Goal: Task Accomplishment & Management: Manage account settings

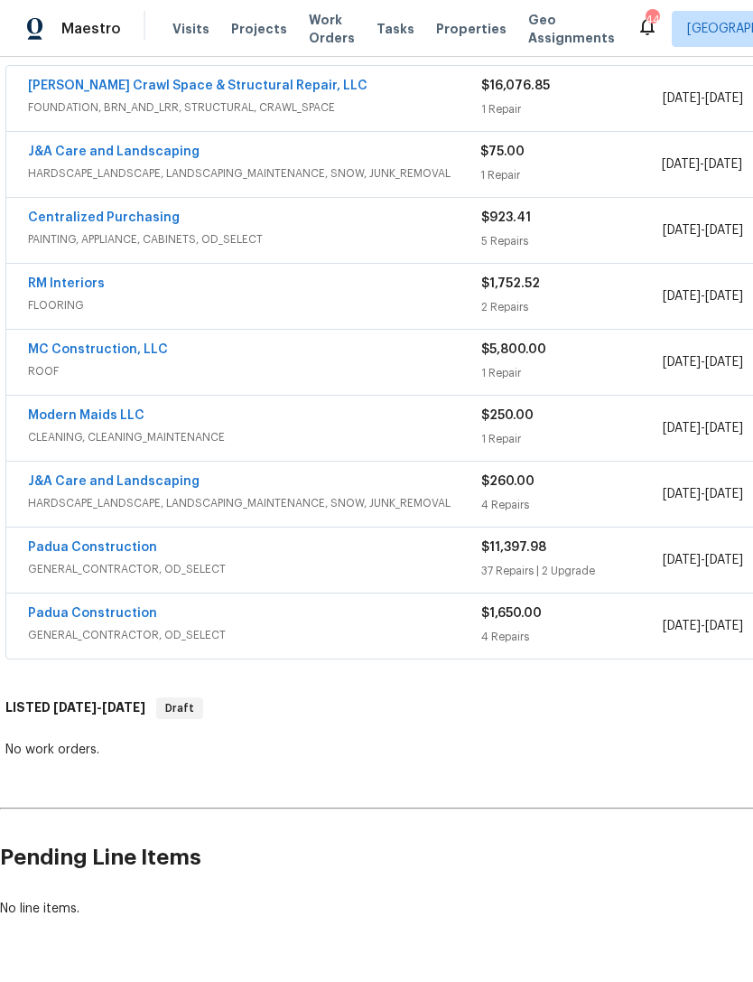
scroll to position [1, 0]
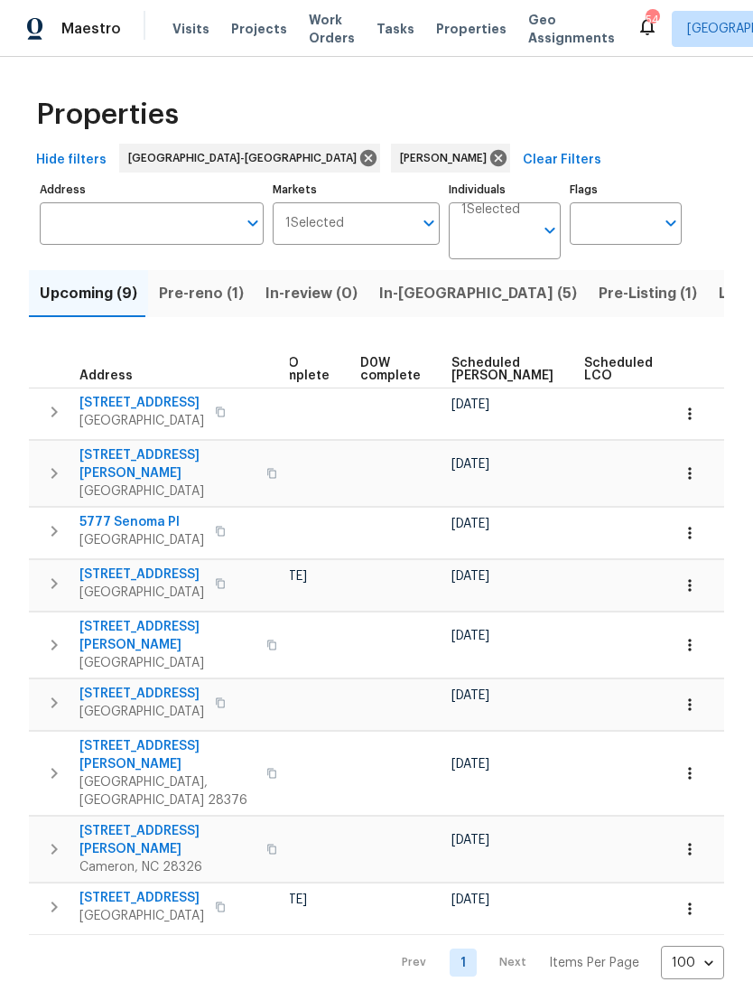
scroll to position [0, 439]
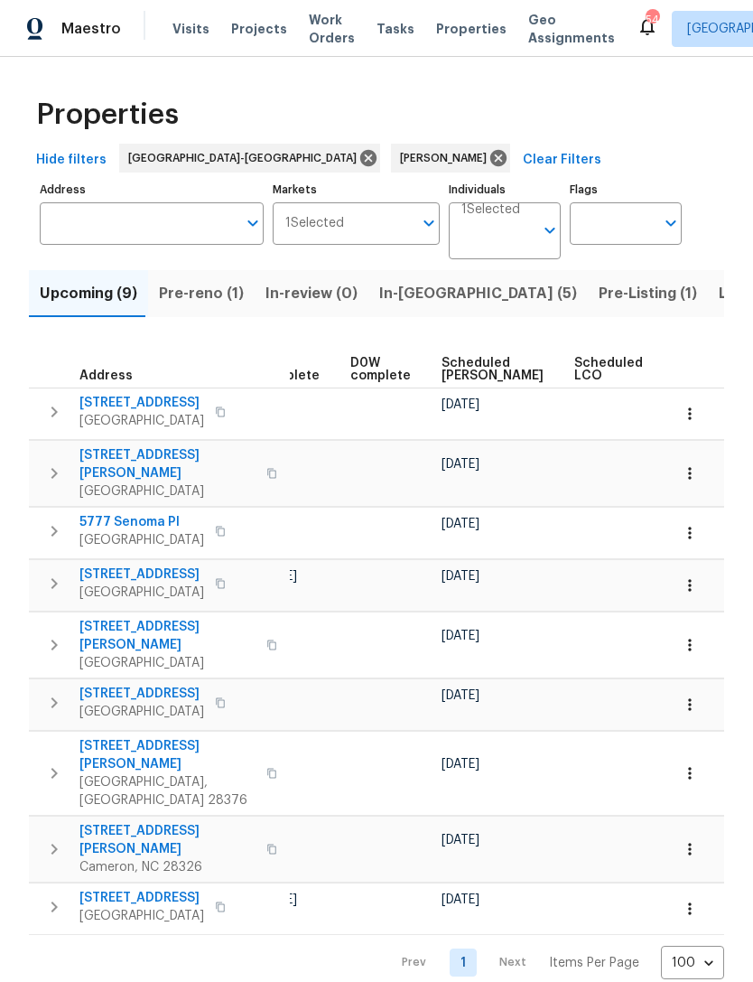
click at [442, 370] on span "Scheduled COE" at bounding box center [493, 369] width 102 height 25
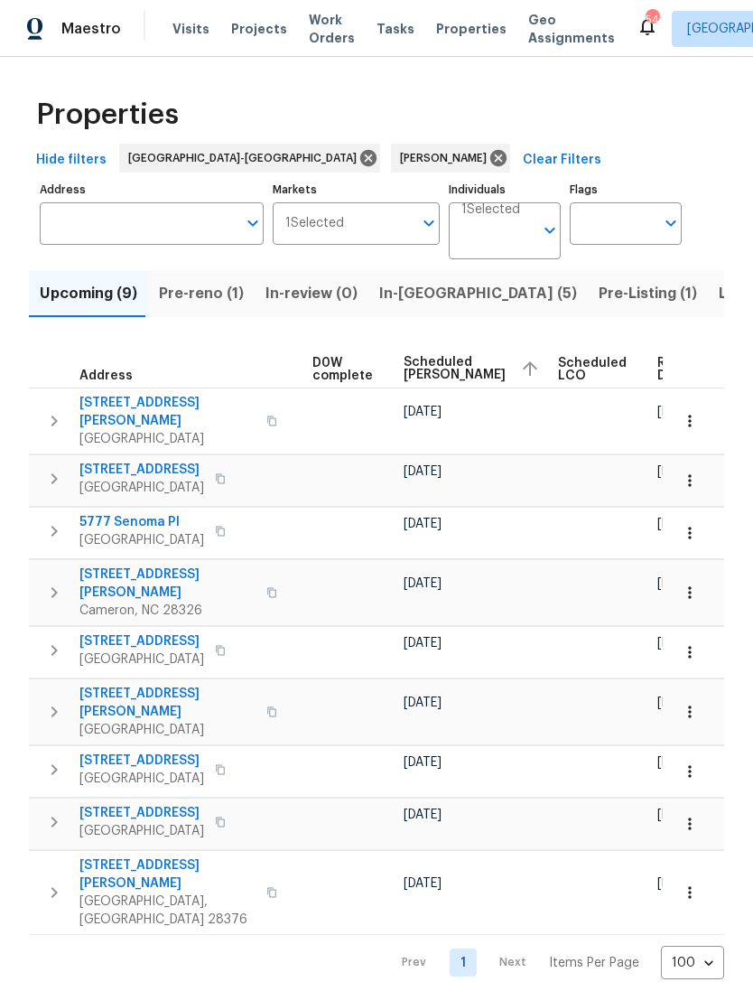
scroll to position [0, 476]
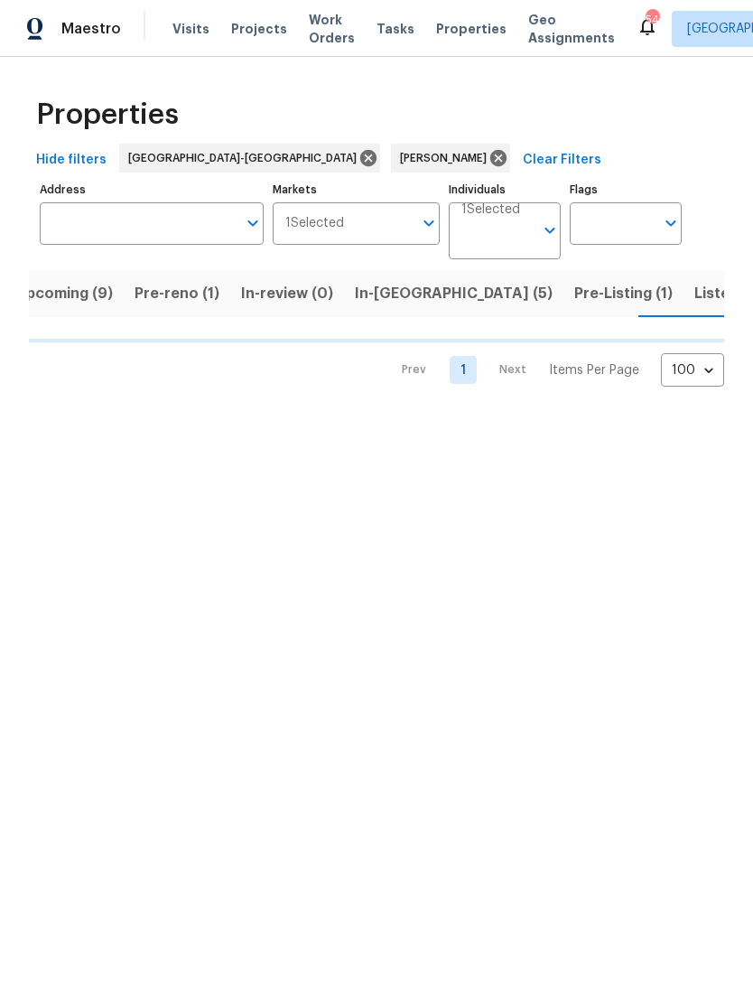
scroll to position [0, 28]
click at [691, 292] on span "Listed (10)" at bounding box center [729, 293] width 76 height 25
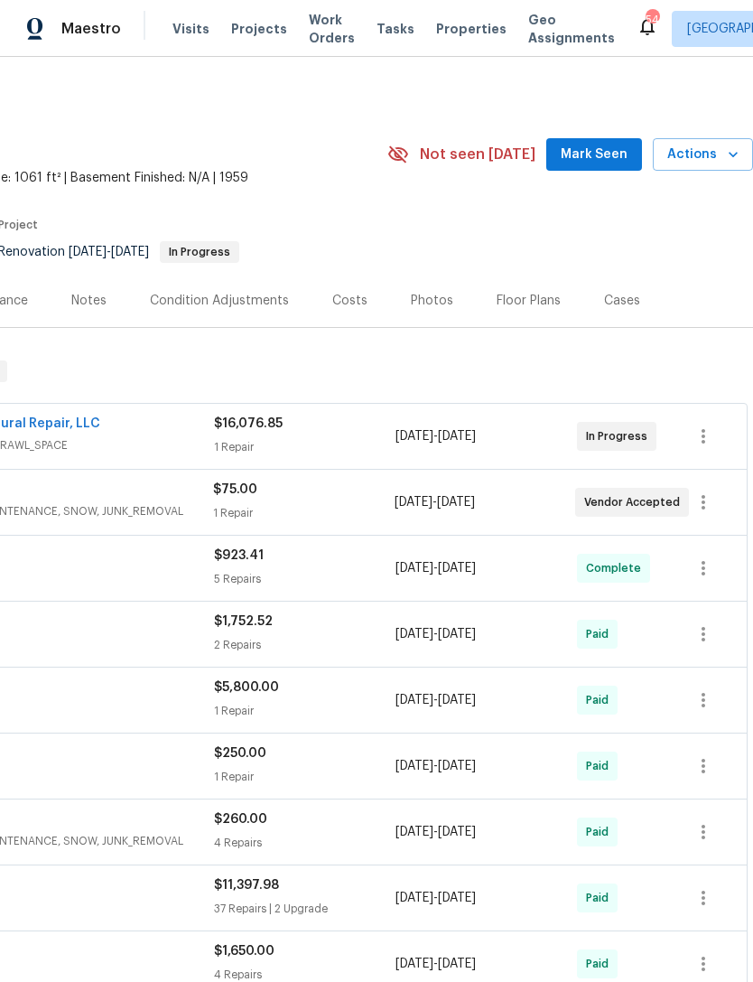
scroll to position [0, 267]
click at [606, 144] on span "Mark Seen" at bounding box center [594, 155] width 67 height 23
click at [594, 144] on div "Seen today" at bounding box center [588, 155] width 130 height 22
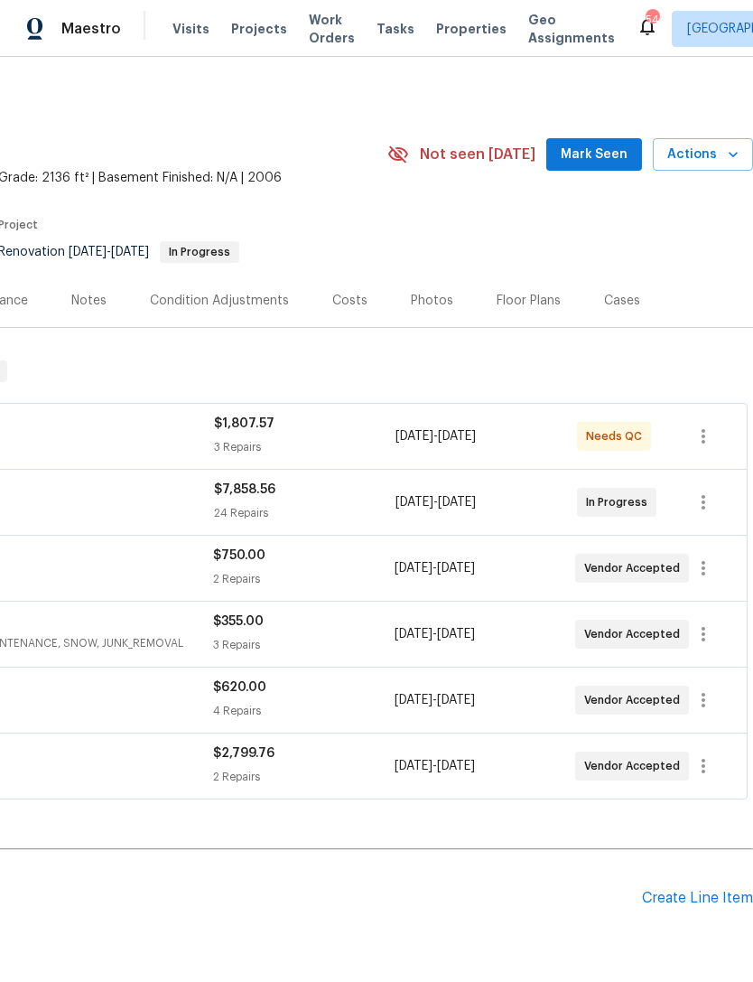
scroll to position [0, 267]
click at [595, 154] on span "Mark Seen" at bounding box center [594, 155] width 67 height 23
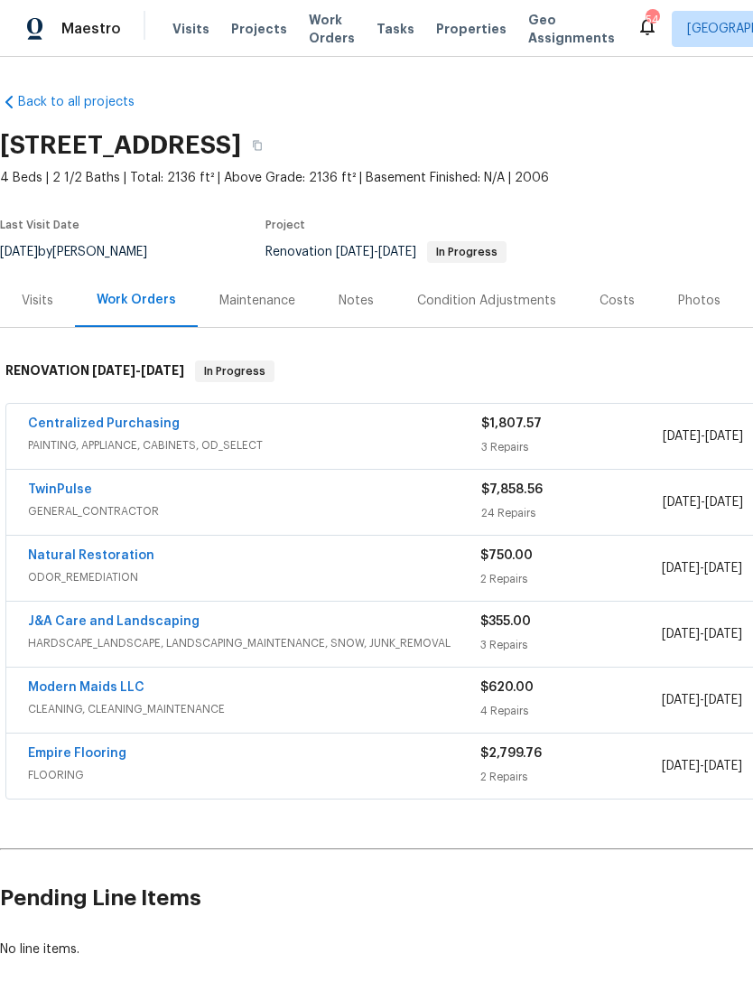
scroll to position [0, 0]
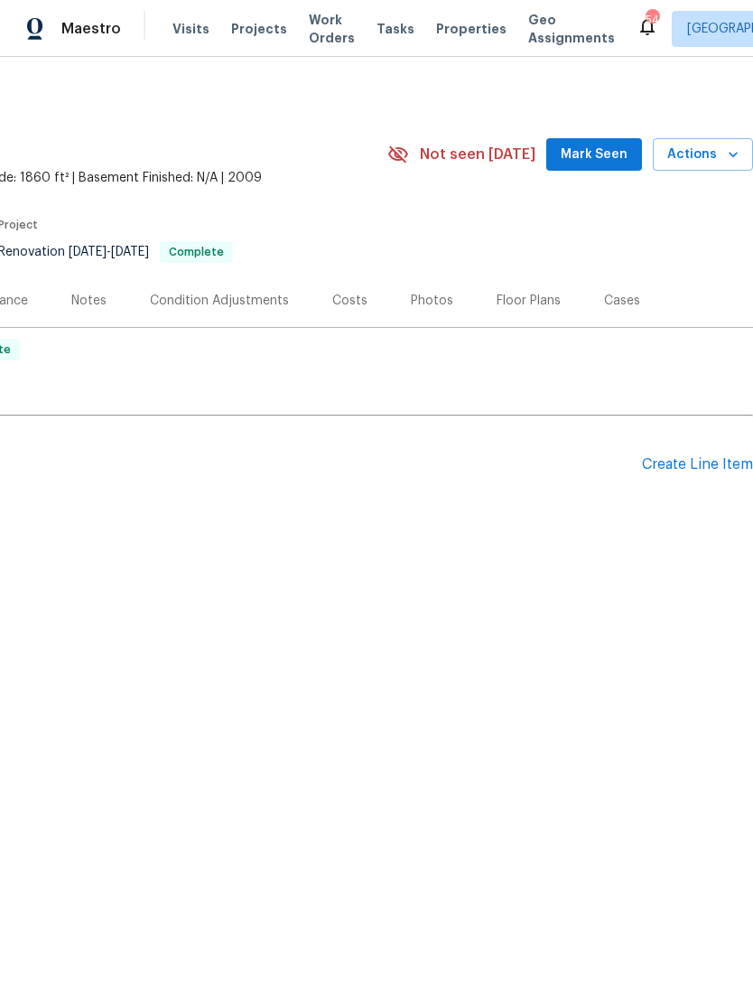
scroll to position [0, 267]
click at [592, 144] on span "Mark Seen" at bounding box center [594, 155] width 67 height 23
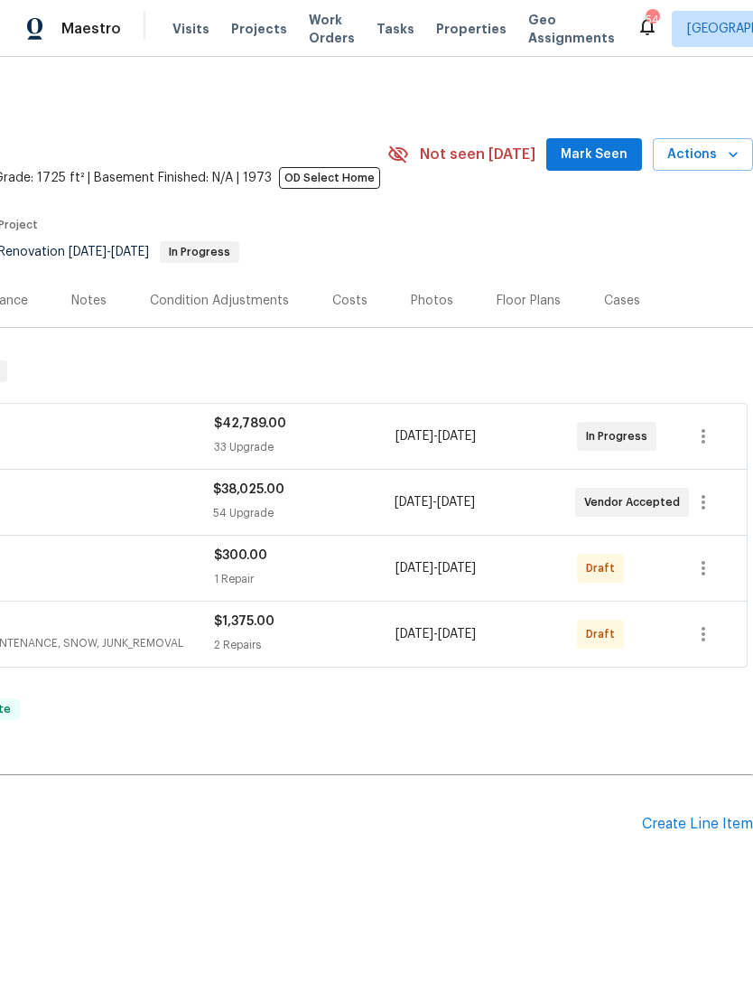
scroll to position [0, 267]
click at [590, 156] on span "Mark Seen" at bounding box center [594, 155] width 67 height 23
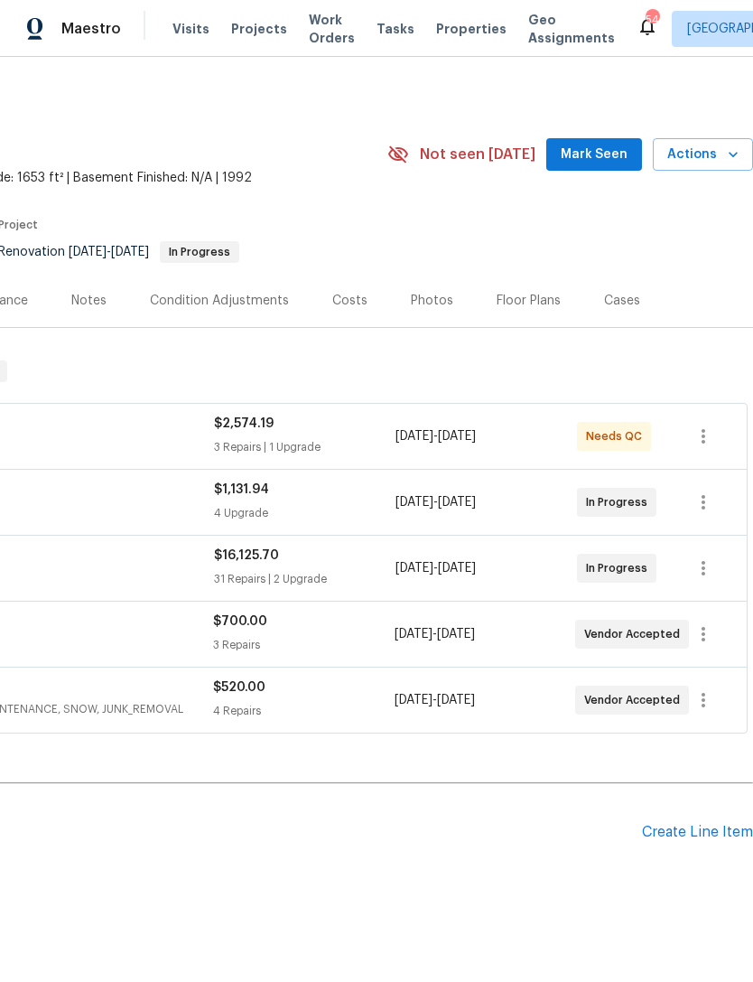
scroll to position [0, 267]
click at [599, 144] on span "Mark Seen" at bounding box center [594, 155] width 67 height 23
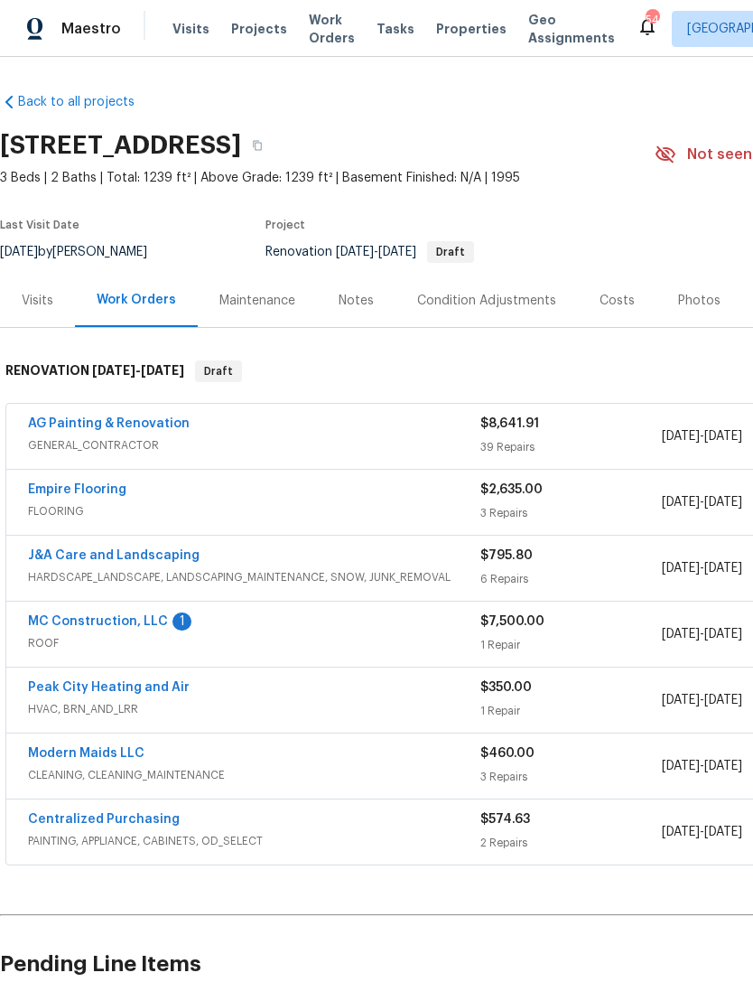
click at [143, 625] on link "MC Construction, LLC" at bounding box center [98, 621] width 140 height 13
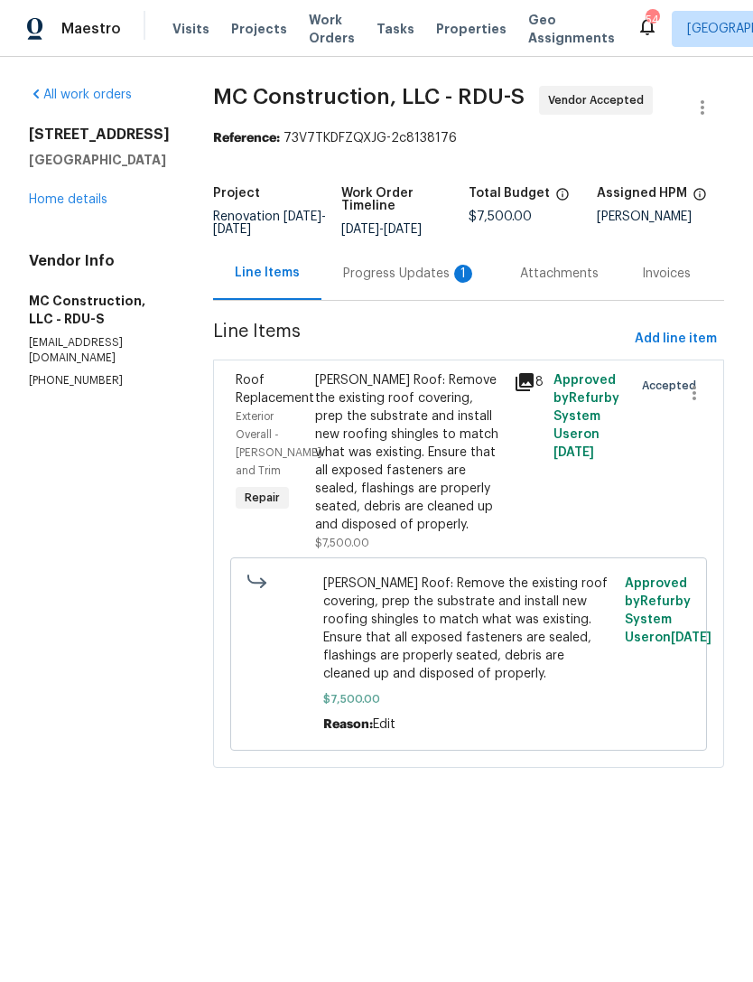
click at [407, 270] on div "Progress Updates 1" at bounding box center [410, 274] width 134 height 18
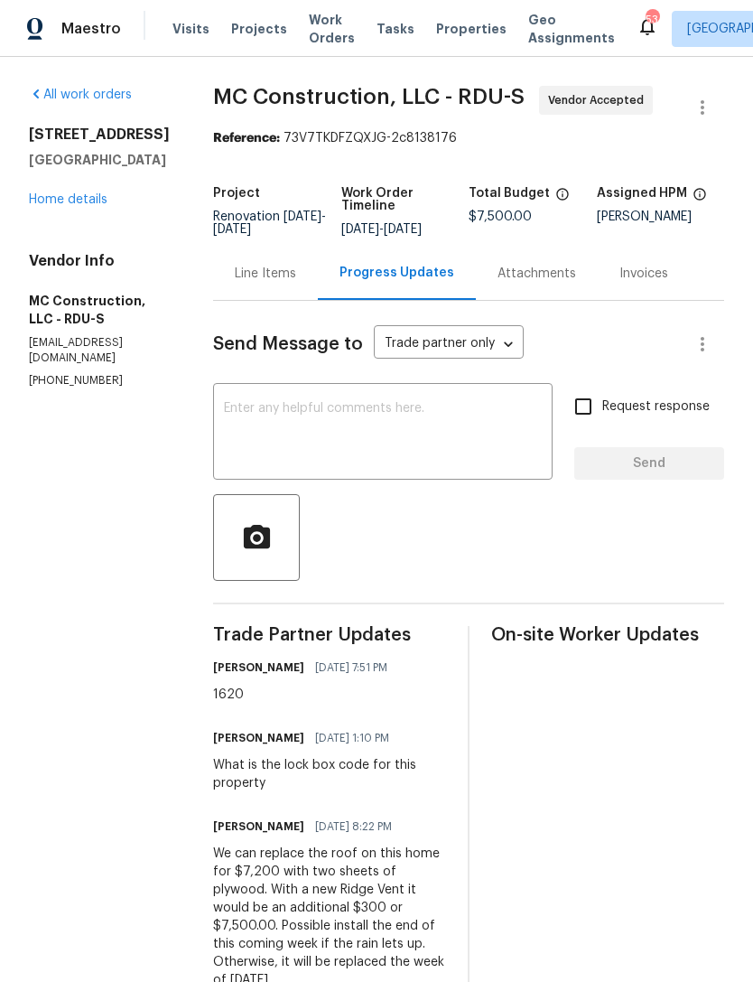
click at [66, 206] on link "Home details" at bounding box center [68, 199] width 79 height 13
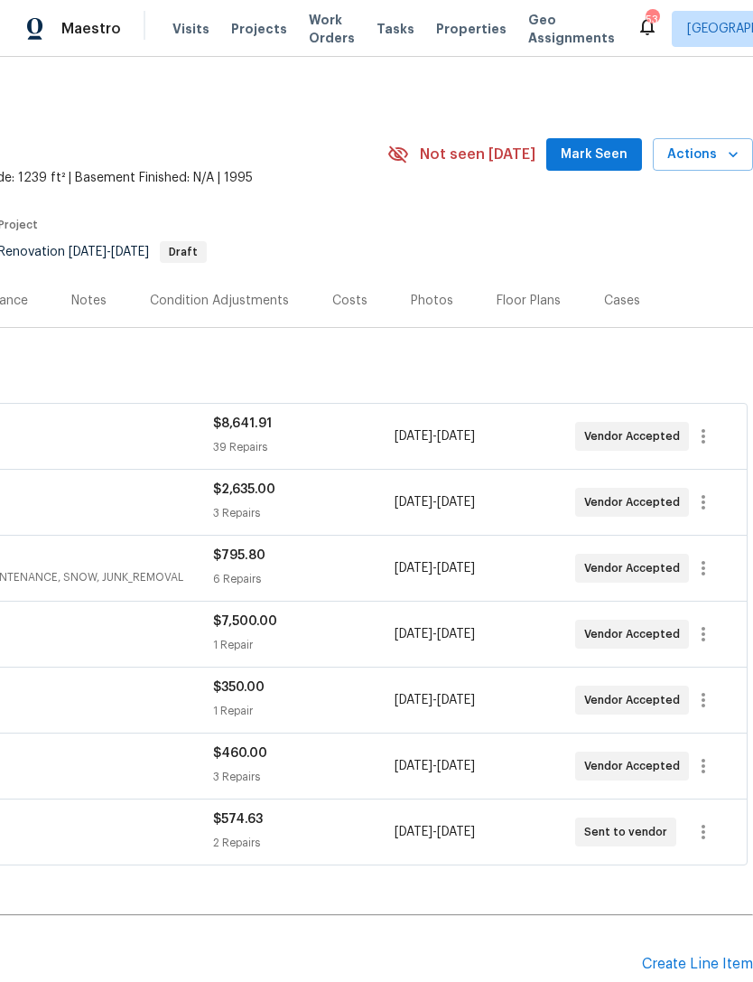
scroll to position [0, 267]
click at [589, 157] on span "Mark Seen" at bounding box center [594, 155] width 67 height 23
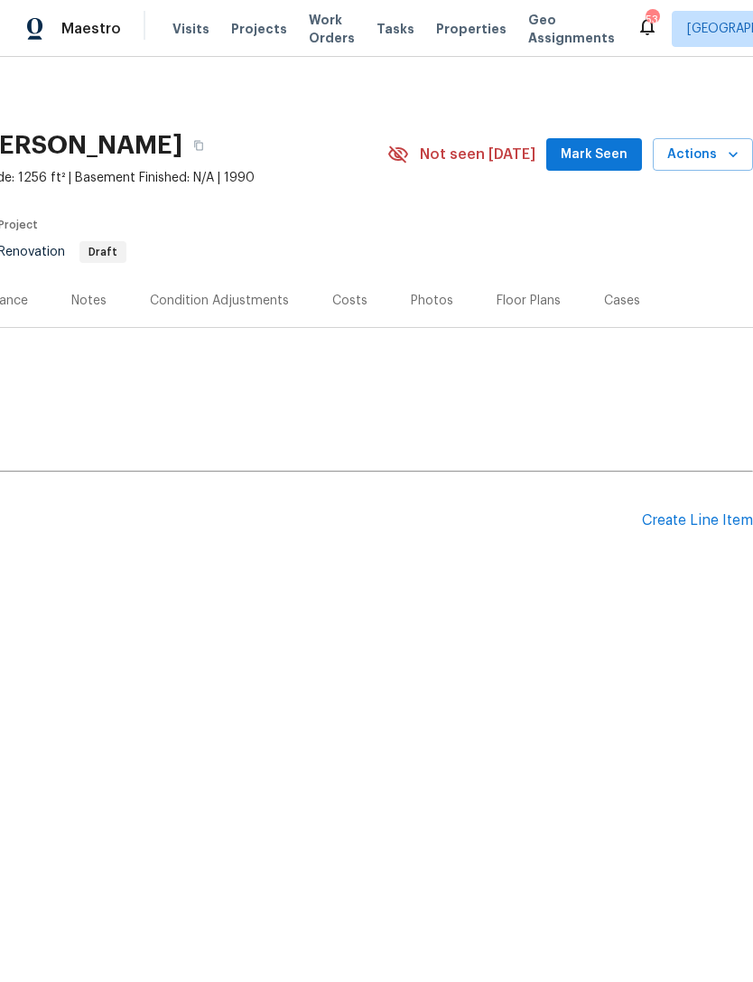
scroll to position [0, 267]
click at [593, 153] on span "Mark Seen" at bounding box center [594, 155] width 67 height 23
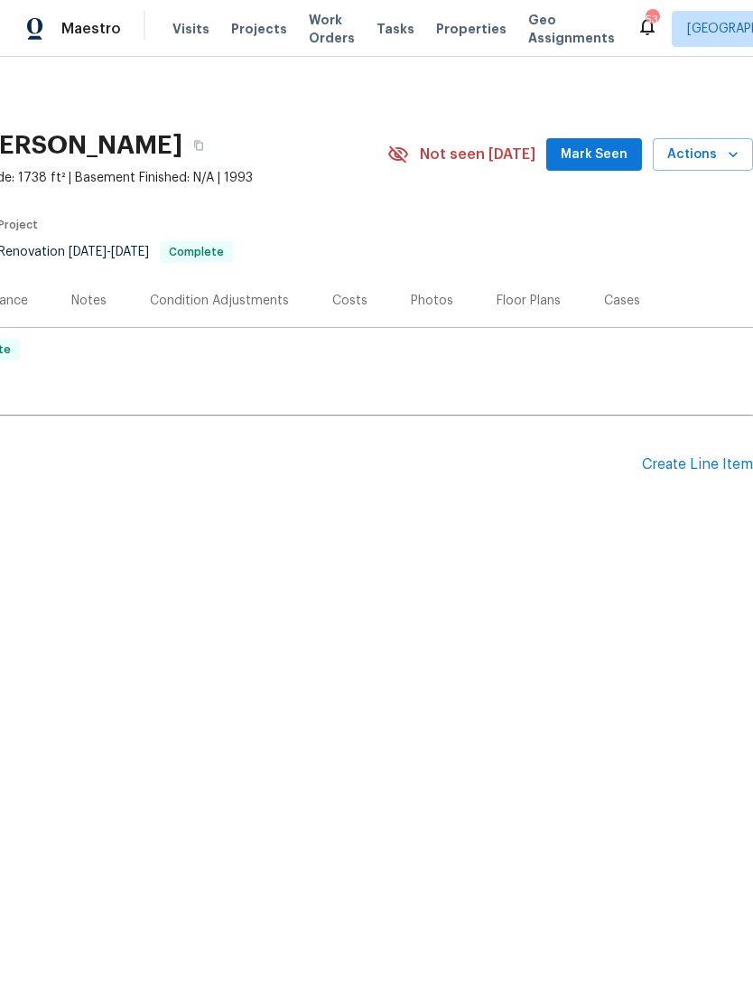
scroll to position [0, 267]
click at [603, 140] on button "Mark Seen" at bounding box center [595, 154] width 96 height 33
click at [723, 150] on span "Actions" at bounding box center [703, 155] width 71 height 23
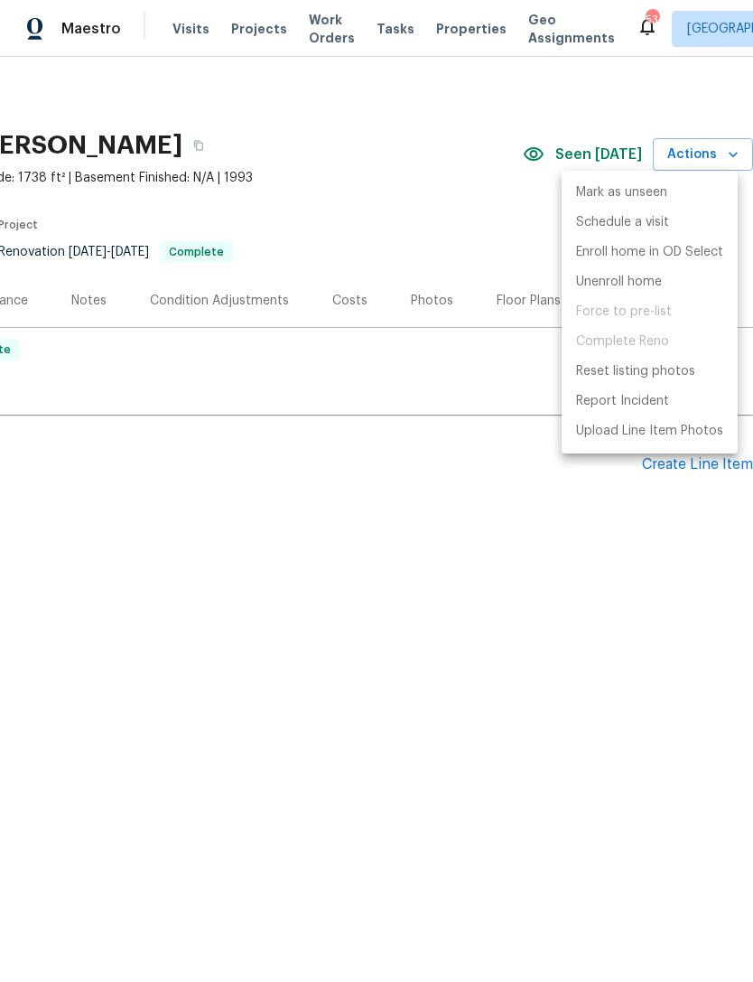
click at [462, 530] on div at bounding box center [376, 491] width 753 height 982
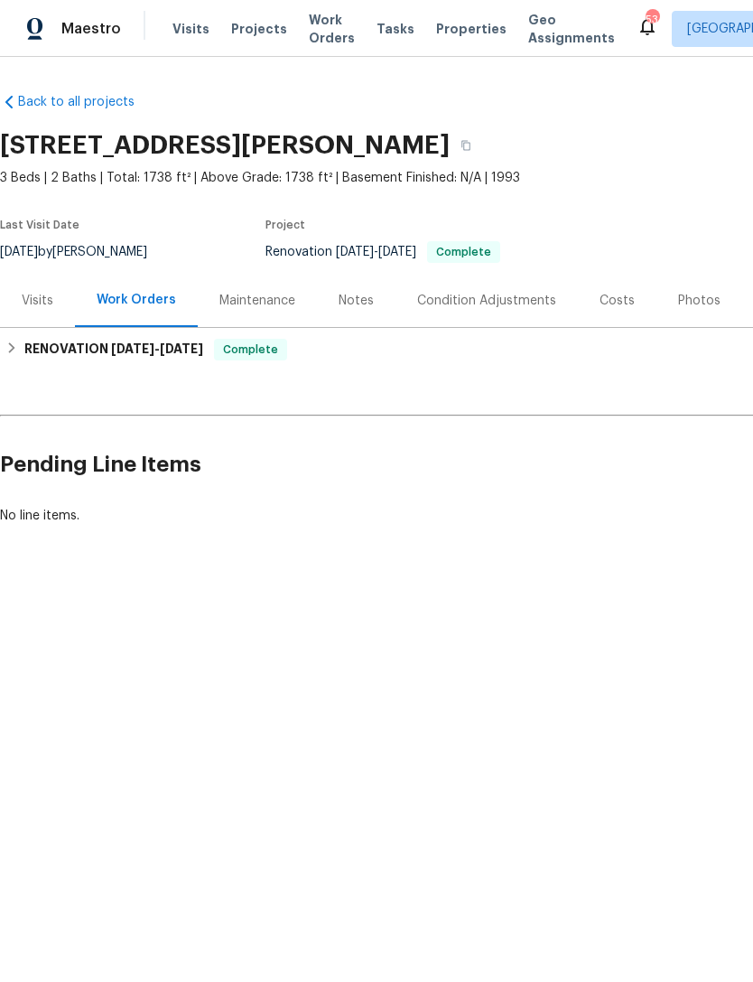
scroll to position [0, 0]
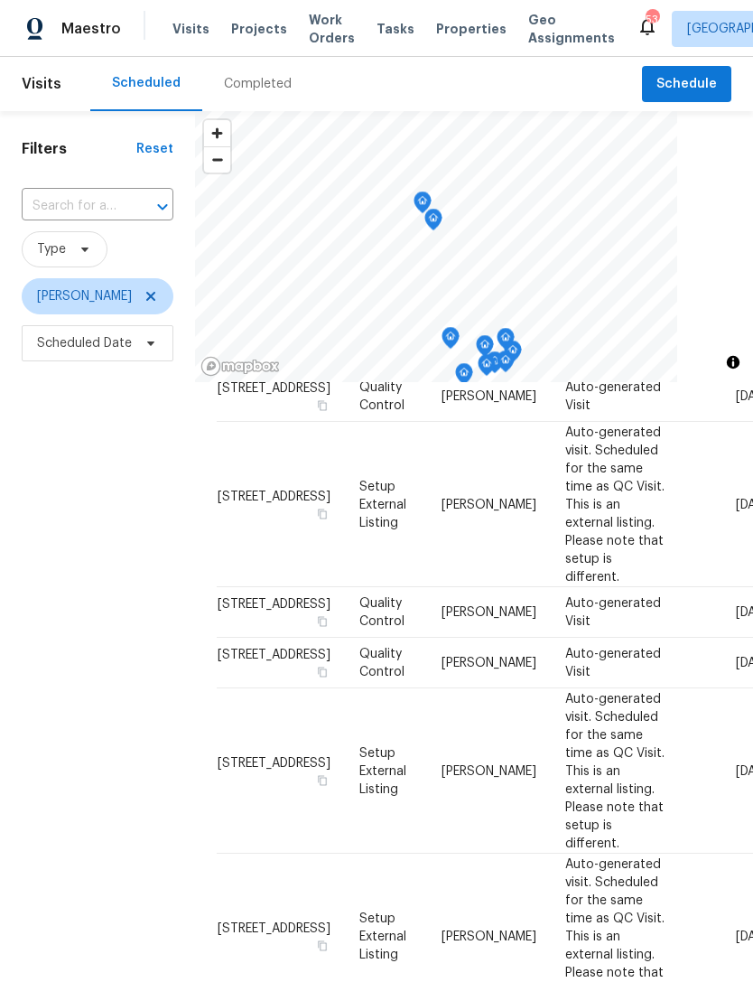
scroll to position [1052, 0]
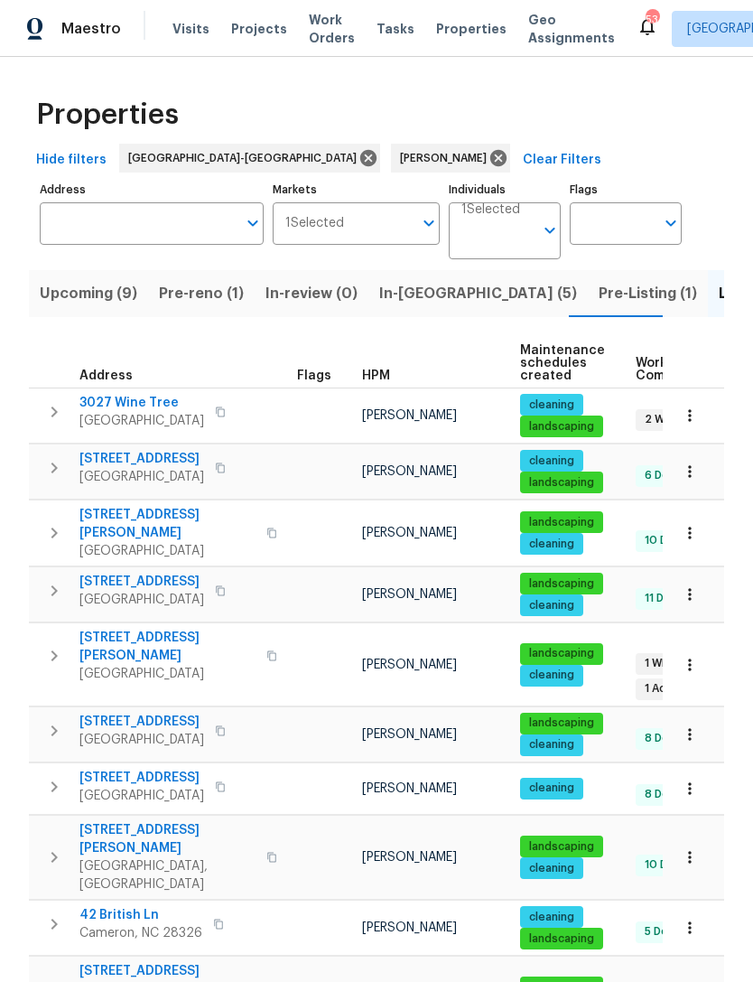
click at [109, 286] on span "Upcoming (9)" at bounding box center [89, 293] width 98 height 25
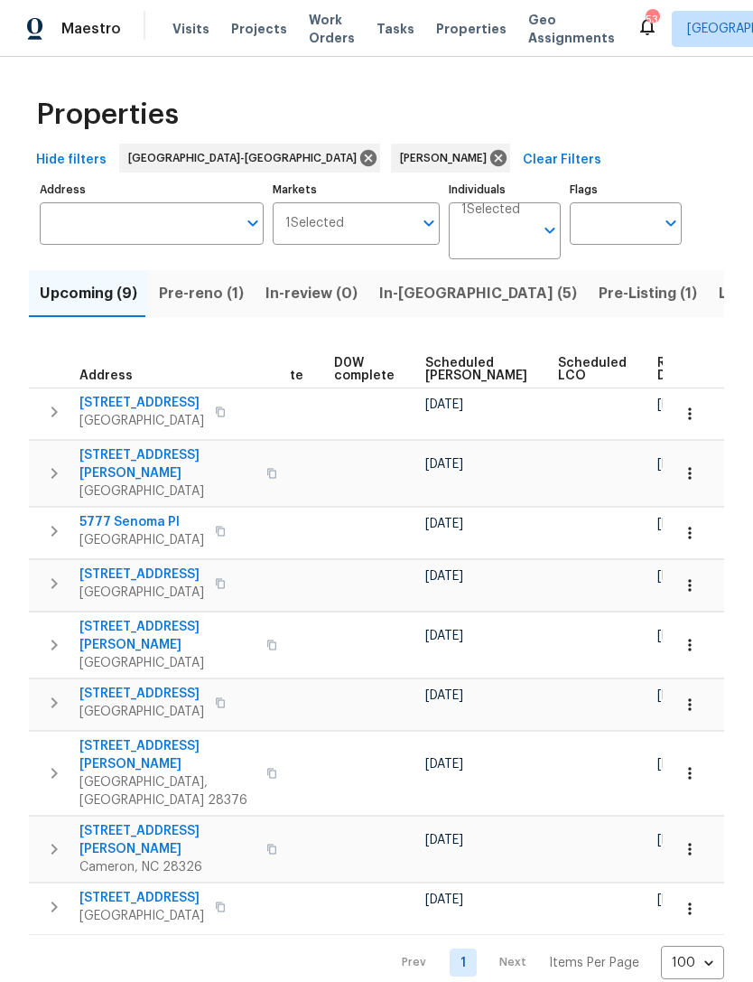
scroll to position [0, 454]
click at [436, 363] on span "Scheduled [PERSON_NAME]" at bounding box center [477, 369] width 102 height 25
